Goal: Check status: Check status

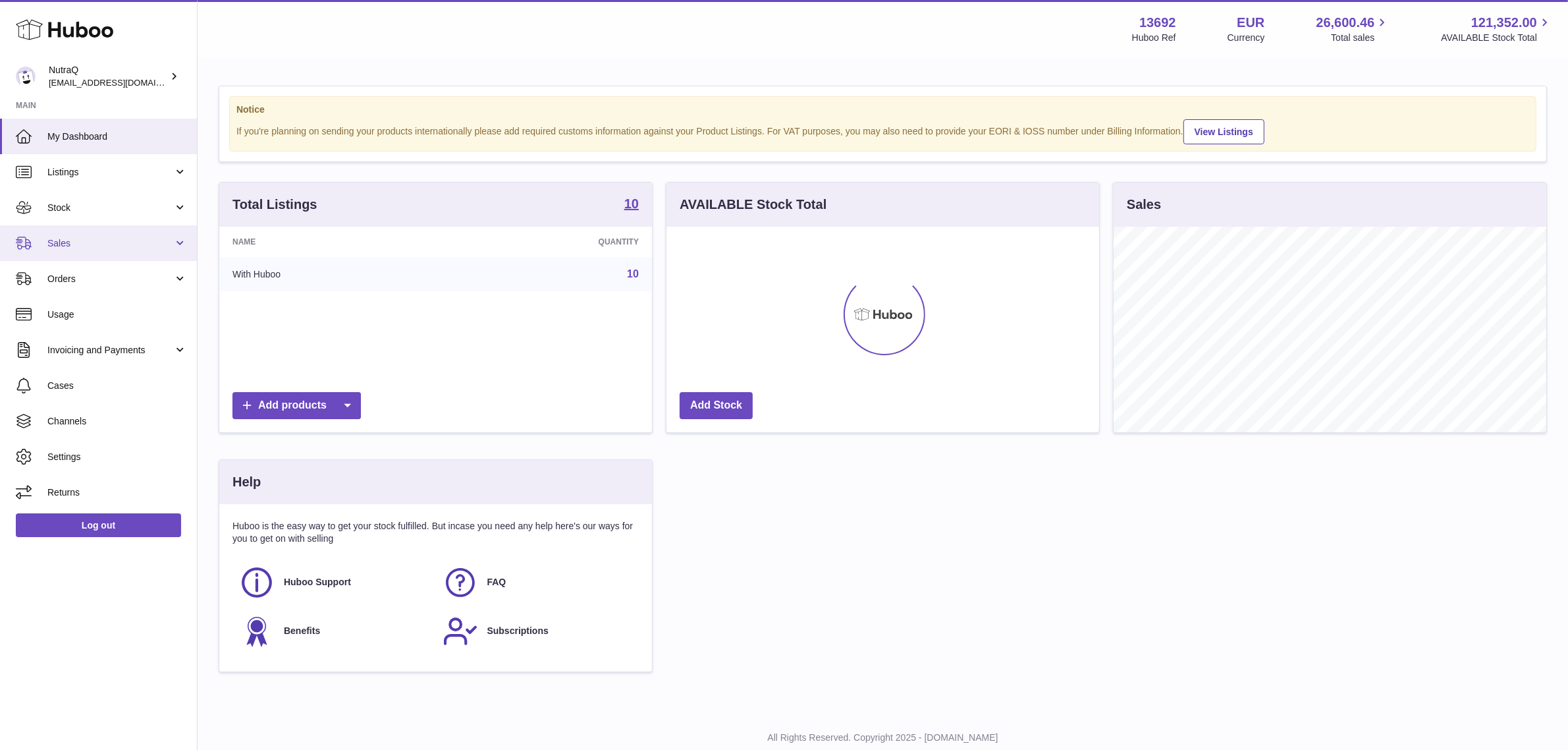
scroll to position [205, 433]
click at [116, 243] on span "Sales" at bounding box center [110, 243] width 126 height 13
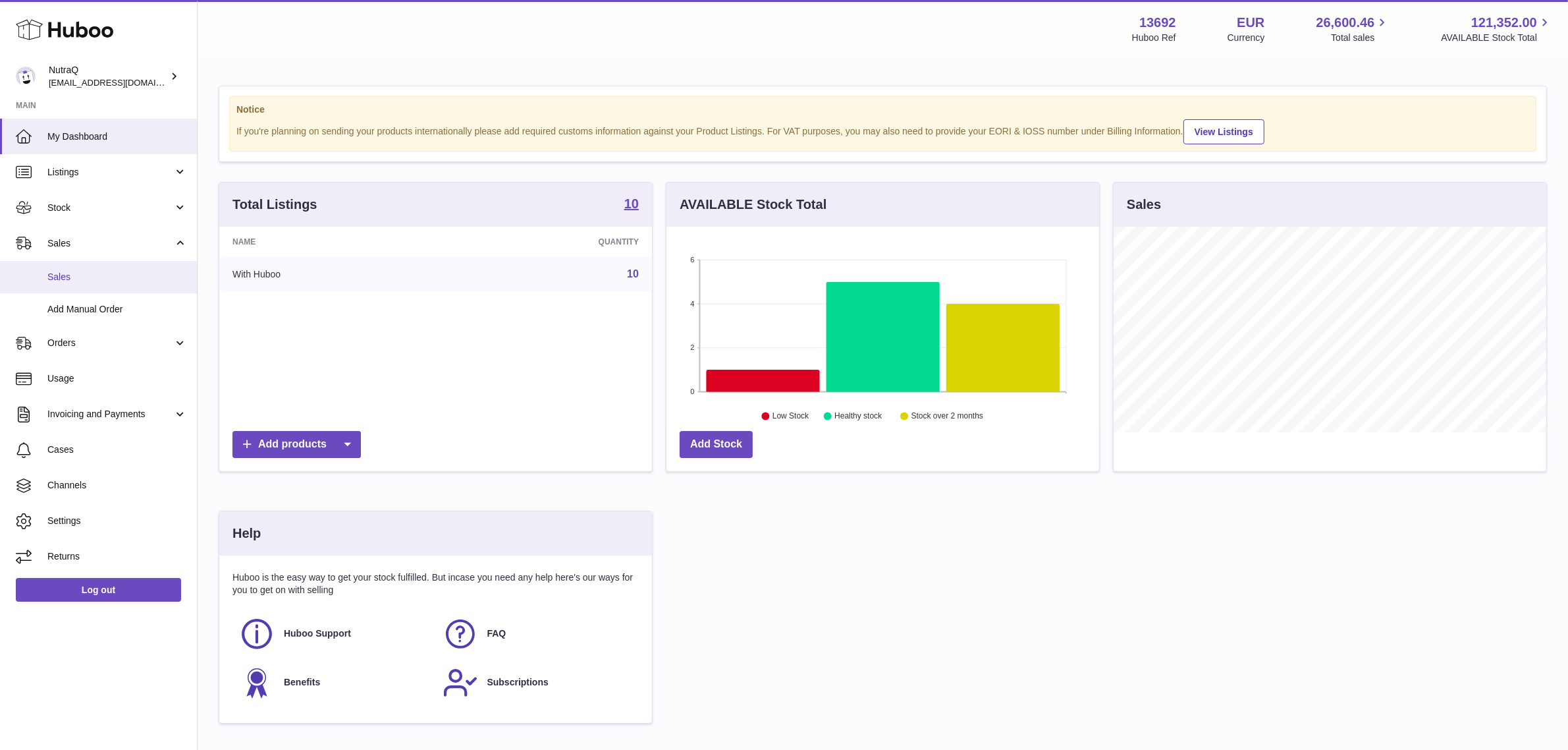
click at [116, 275] on span "Sales" at bounding box center [116, 276] width 140 height 13
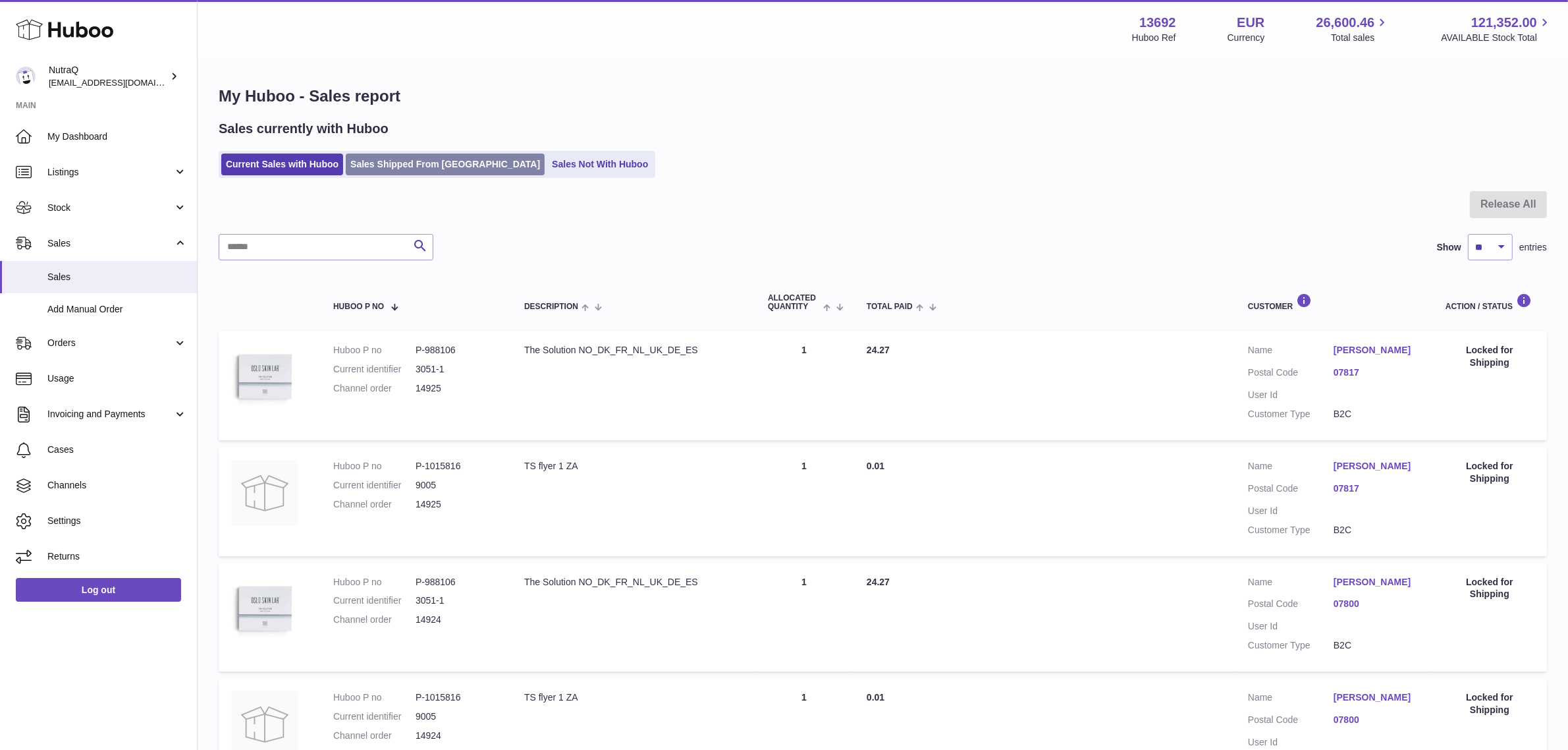
click at [396, 162] on link "Sales Shipped From Huboo" at bounding box center [445, 164] width 199 height 22
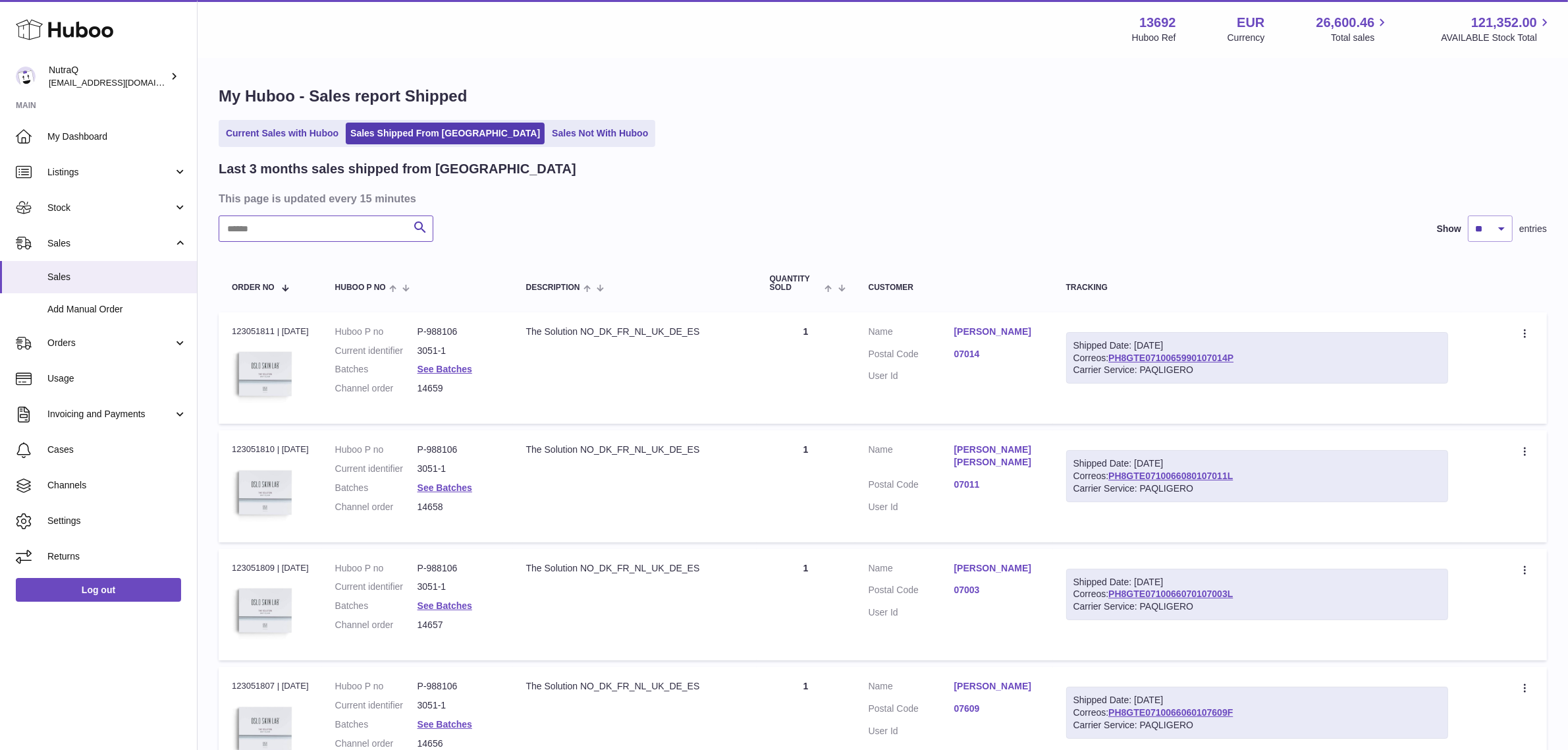
click at [300, 229] on input "text" at bounding box center [325, 228] width 215 height 26
paste input "**********"
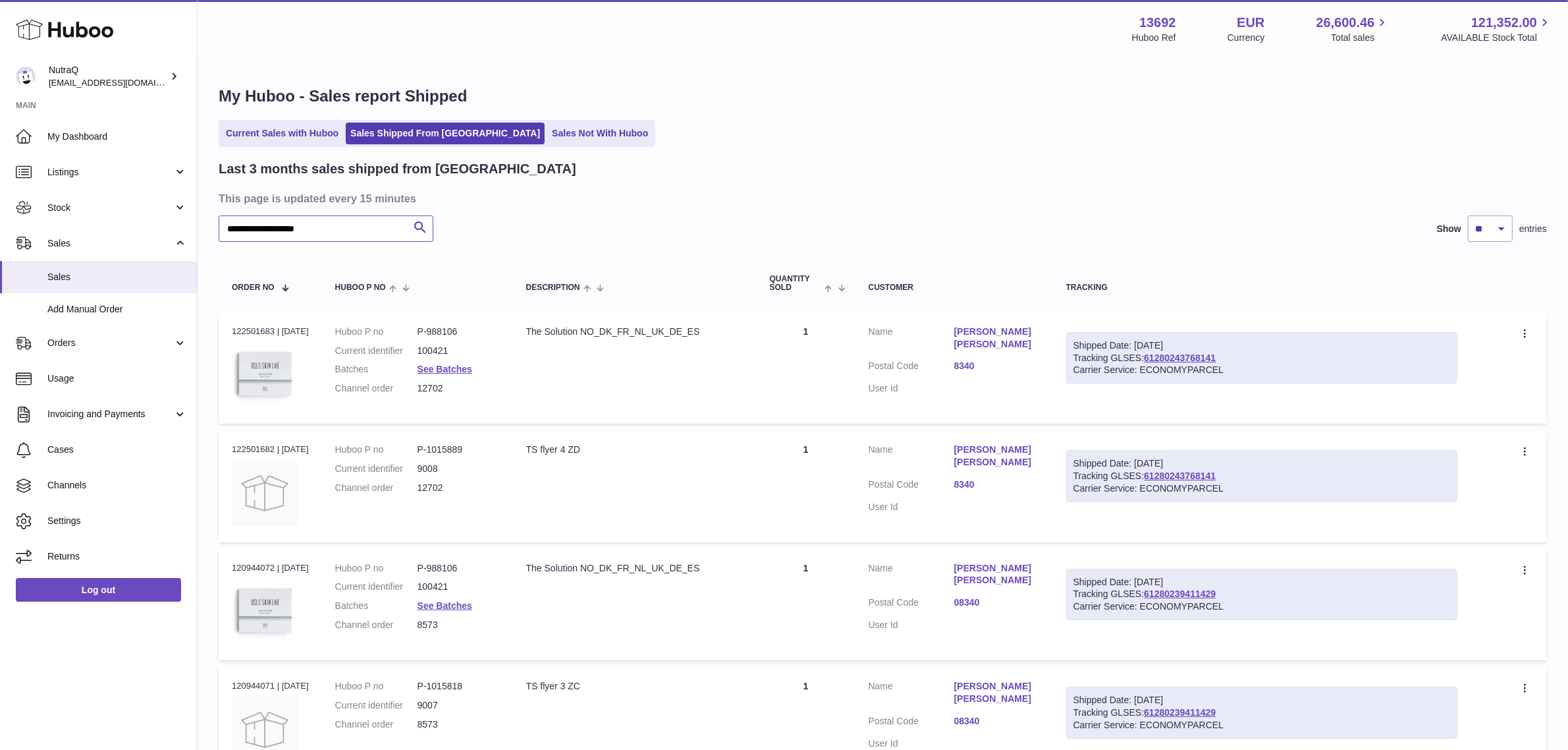
type input "**********"
drag, startPoint x: 1242, startPoint y: 354, endPoint x: 1151, endPoint y: 356, distance: 91.0
click at [1151, 356] on div "Shipped Date: 8th Aug 2025 Tracking GLSES: 61280243768141 Carrier Service: ECON…" at bounding box center [1262, 358] width 392 height 52
copy div "61280243768141"
click at [1203, 356] on link "61280243768141" at bounding box center [1180, 357] width 72 height 11
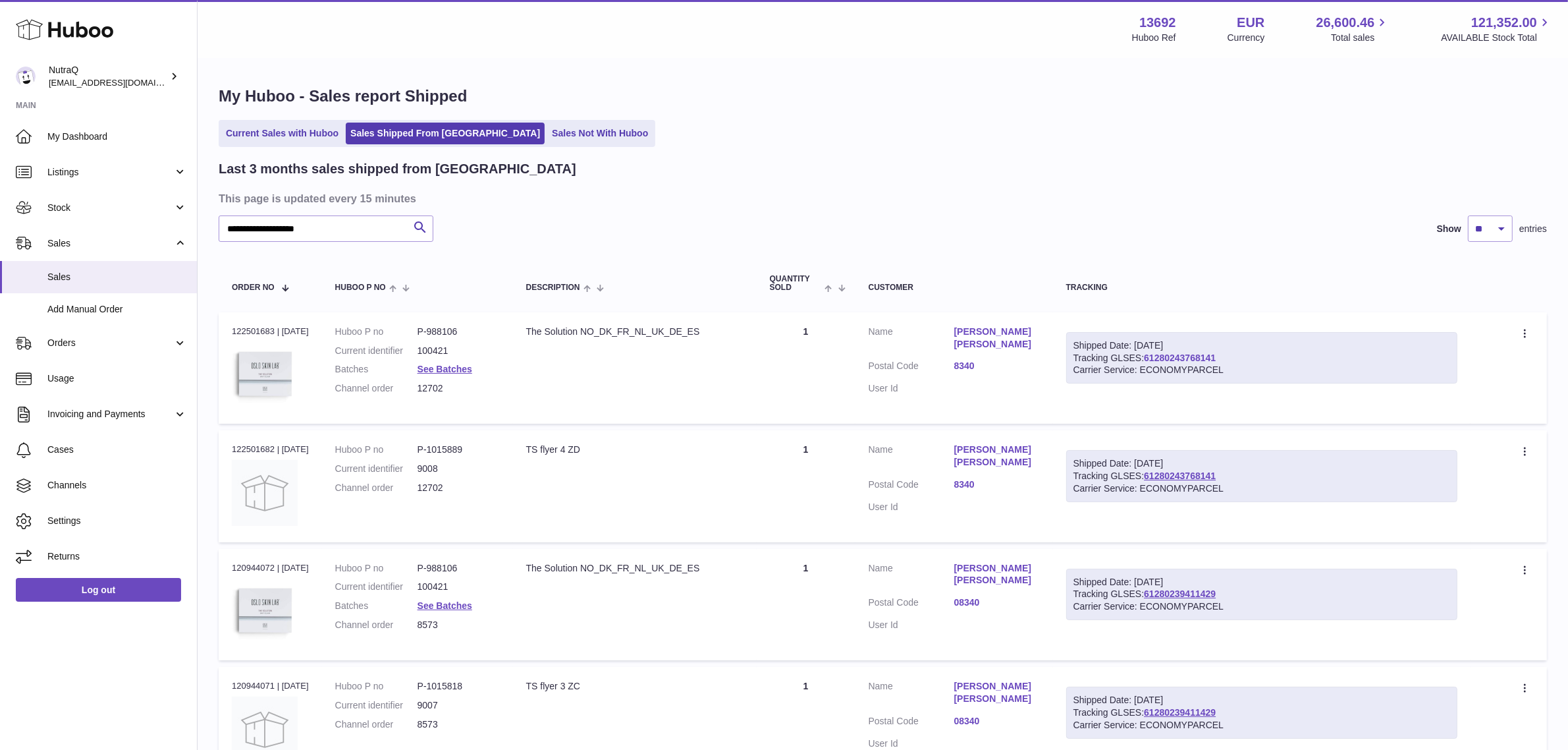
click at [1210, 357] on link "61280243768141" at bounding box center [1180, 357] width 72 height 11
copy div "61280243768141"
click at [982, 367] on link "8340" at bounding box center [997, 366] width 86 height 13
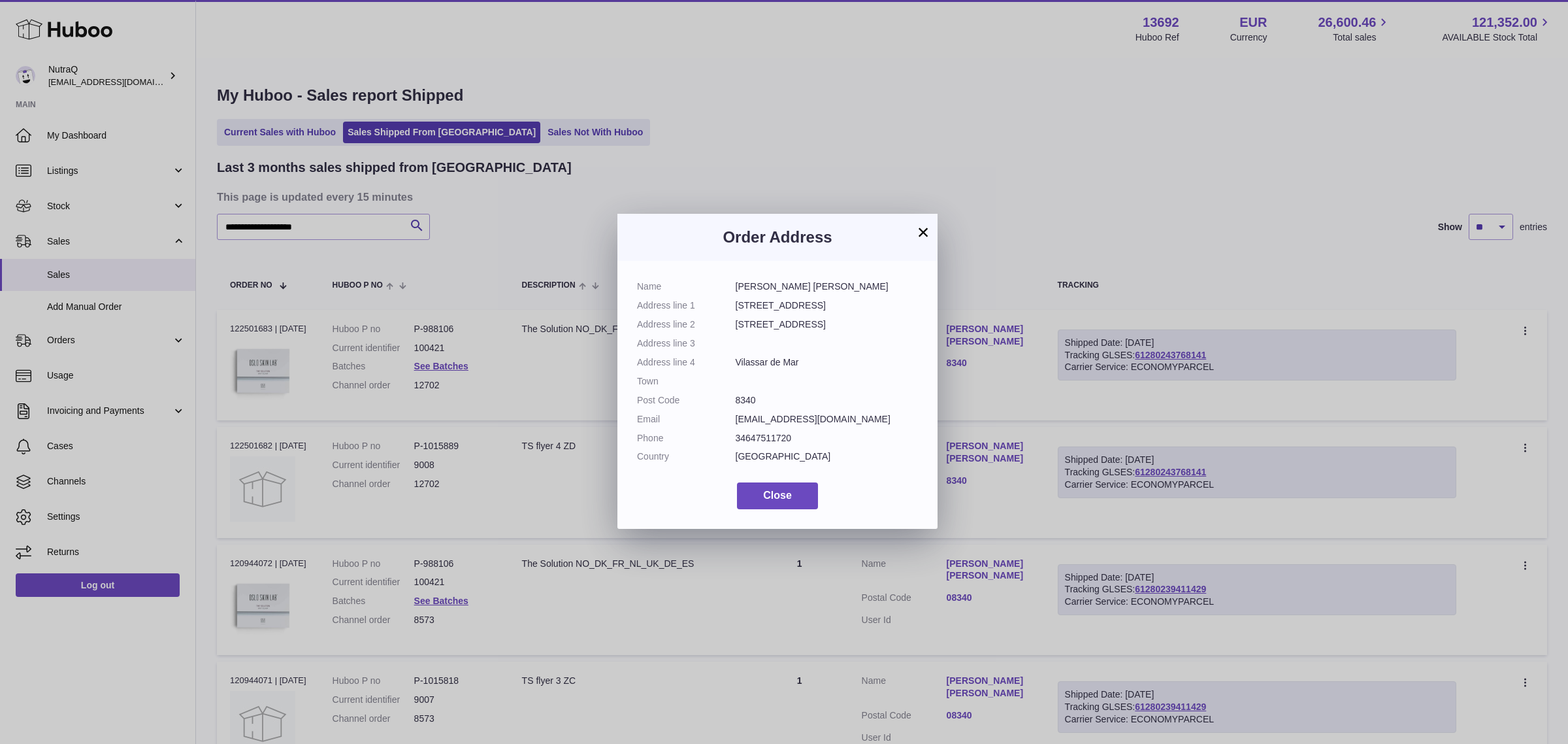
click at [749, 398] on dd "8340" at bounding box center [828, 400] width 183 height 12
copy dd "8340"
